Goal: Information Seeking & Learning: Learn about a topic

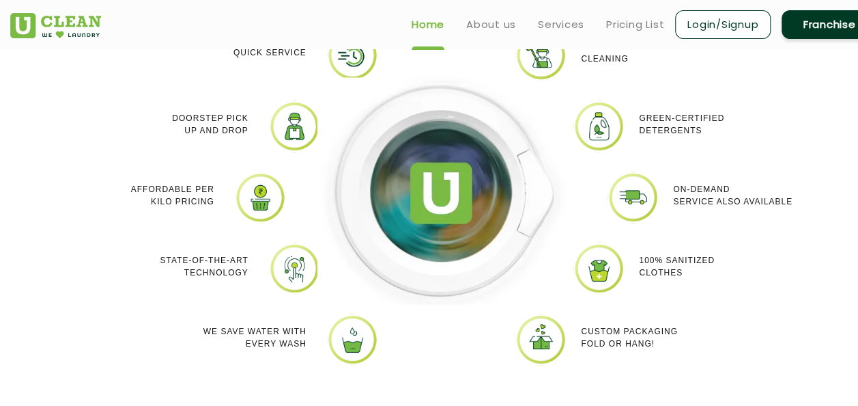
scroll to position [1206, 0]
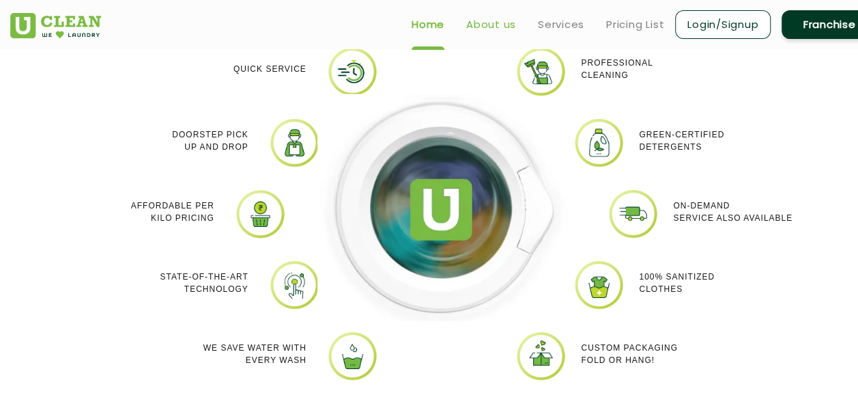
click at [488, 23] on link "About us" at bounding box center [491, 24] width 50 height 16
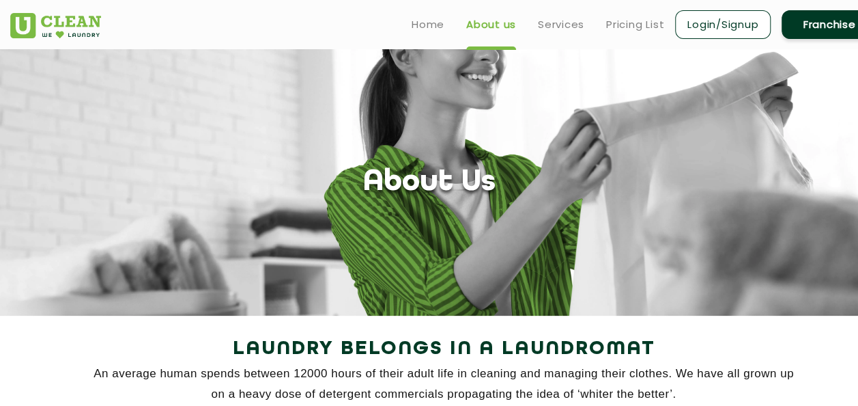
scroll to position [70, 0]
click at [567, 16] on link "Services" at bounding box center [561, 24] width 46 height 16
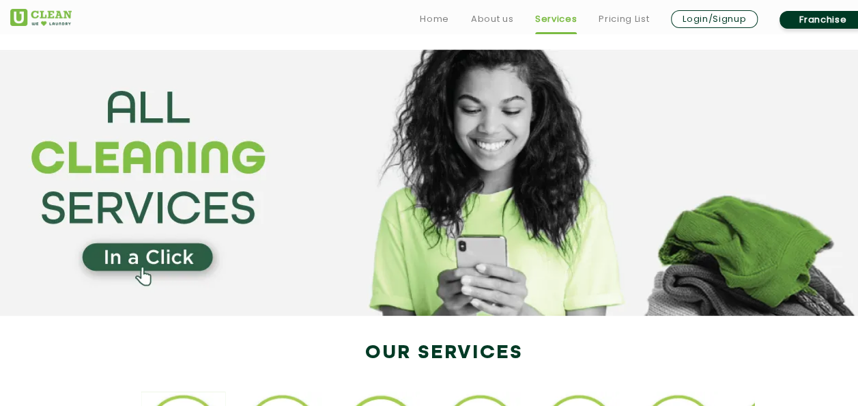
scroll to position [1984, 0]
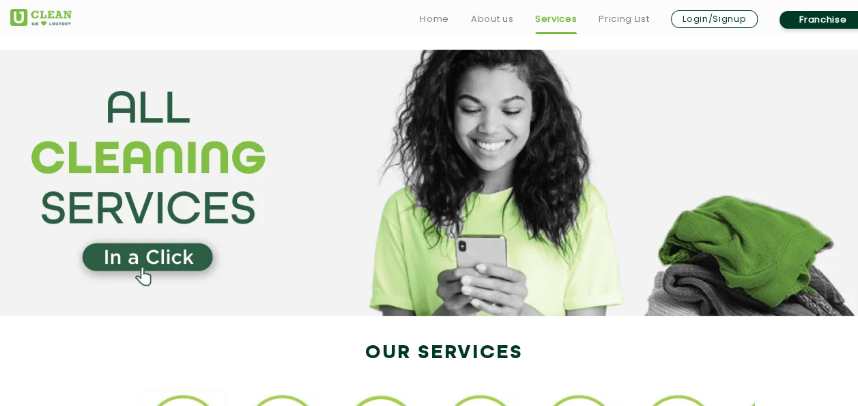
scroll to position [3200, 0]
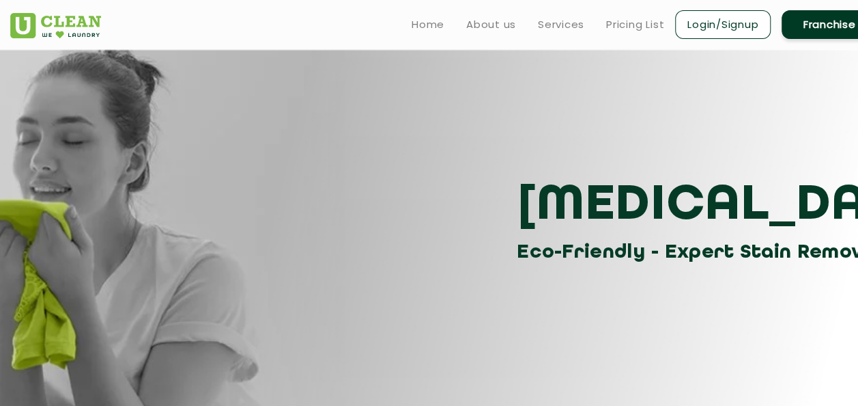
scroll to position [1096, 0]
drag, startPoint x: 119, startPoint y: 225, endPoint x: 197, endPoint y: 262, distance: 85.5
drag, startPoint x: 197, startPoint y: 262, endPoint x: 117, endPoint y: 225, distance: 87.6
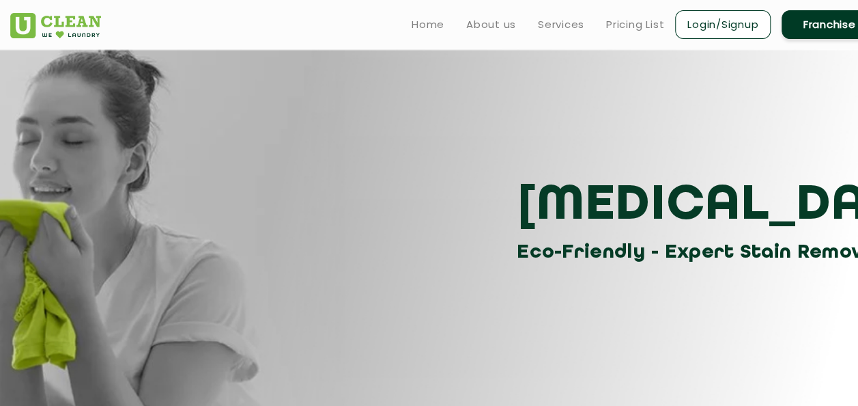
drag, startPoint x: 117, startPoint y: 225, endPoint x: 198, endPoint y: 294, distance: 106.0
copy p "Garment is inspected for stains, potential color bleeds, snags, and tears. Asse…"
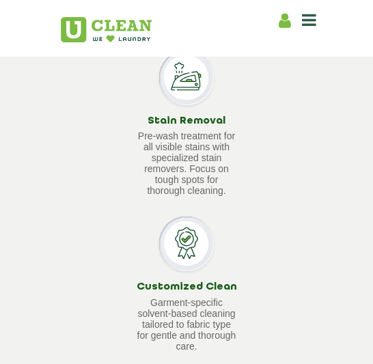
scroll to position [1557, 0]
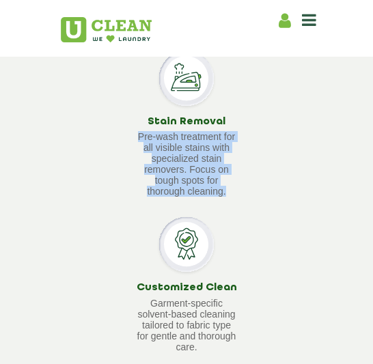
drag, startPoint x: 133, startPoint y: 184, endPoint x: 229, endPoint y: 251, distance: 117.1
click at [229, 251] on div "Tagging & Sorting Clothes are tagged to avoid potential mix-ups. Garment Inspec…" at bounding box center [186, 355] width 373 height 1233
copy p "Pre-wash treatment for all visible stains with specialized stain removers. Focu…"
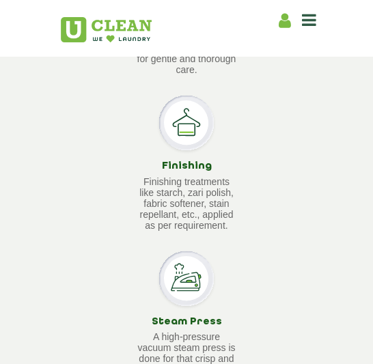
scroll to position [1829, 0]
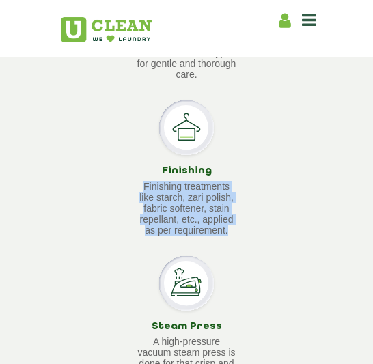
drag, startPoint x: 139, startPoint y: 233, endPoint x: 259, endPoint y: 281, distance: 128.7
click at [259, 236] on div "Finishing Finishing treatments like starch, zari polish, fabric softener, stain…" at bounding box center [186, 167] width 373 height 135
copy p "Finishing treatments like starch, zari polish, fabric softener, stain repellant…"
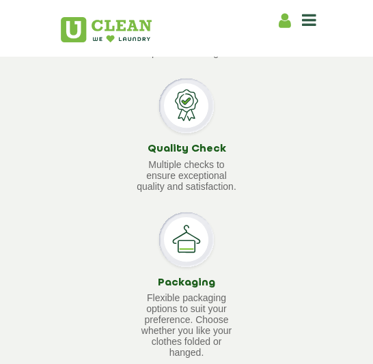
scroll to position [2084, 0]
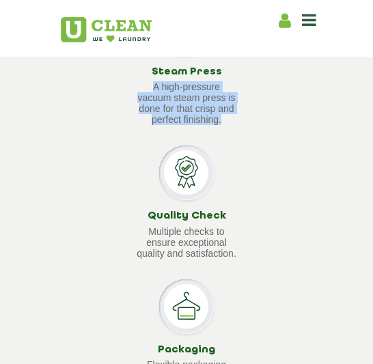
drag, startPoint x: 149, startPoint y: 138, endPoint x: 254, endPoint y: 173, distance: 110.7
click at [254, 126] on div "Steam Press A high-pressure vacuum steam press is done for that crisp and perfe…" at bounding box center [186, 63] width 373 height 124
copy p "A high-pressure vacuum steam press is done for that crisp and perfect finishing."
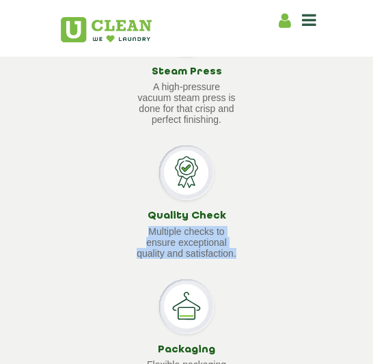
drag, startPoint x: 146, startPoint y: 279, endPoint x: 273, endPoint y: 313, distance: 131.7
copy p "Multiple checks to ensure exceptional quality and satisfaction."
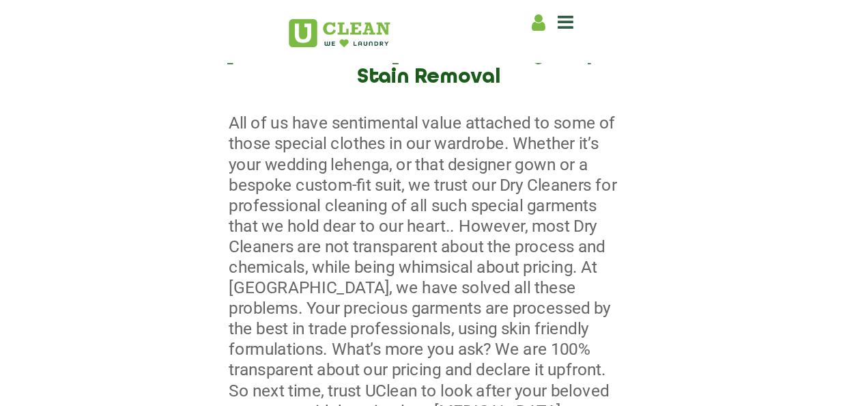
scroll to position [0, 0]
